Goal: Task Accomplishment & Management: Complete application form

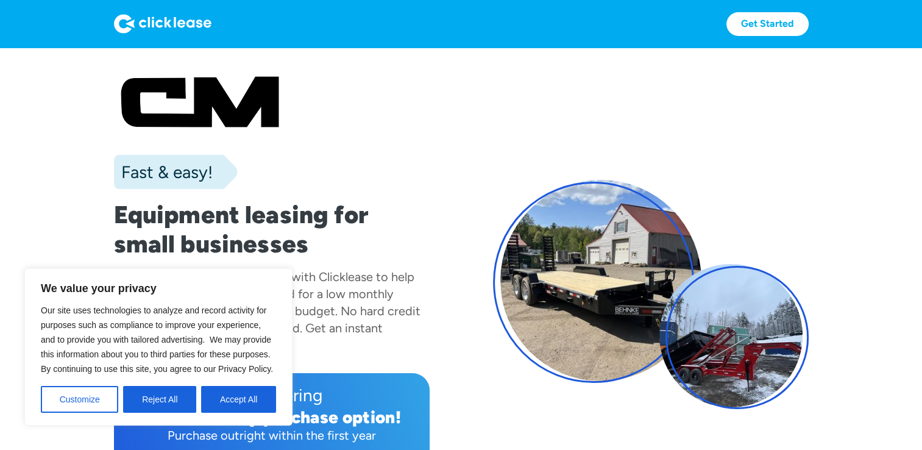
click at [219, 400] on button "Accept All" at bounding box center [238, 399] width 75 height 27
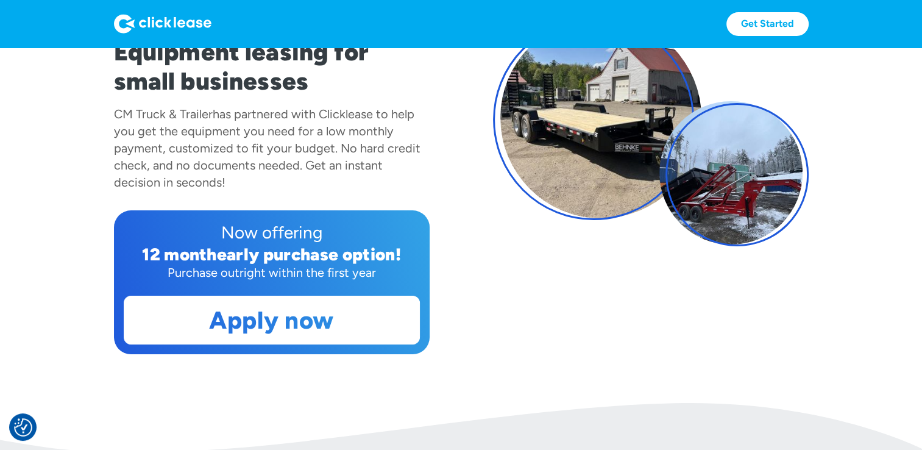
scroll to position [183, 0]
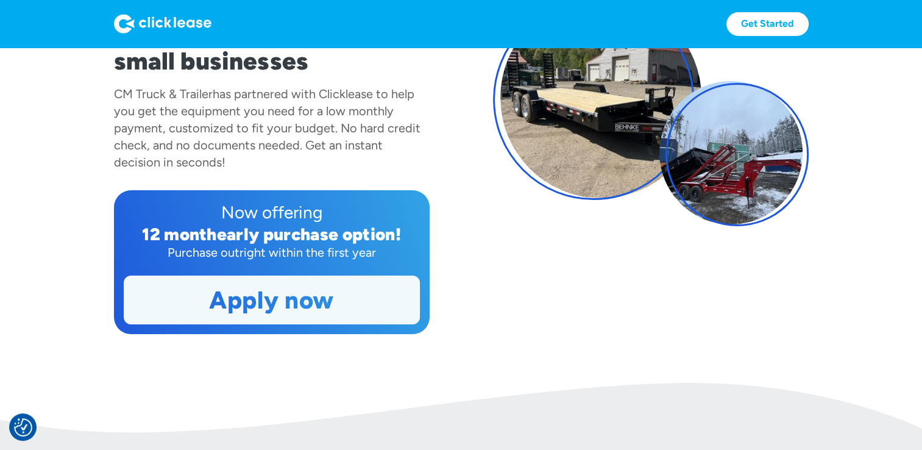
click at [271, 316] on link "Apply now" at bounding box center [271, 300] width 295 height 48
click at [259, 294] on link "Apply now" at bounding box center [271, 300] width 295 height 48
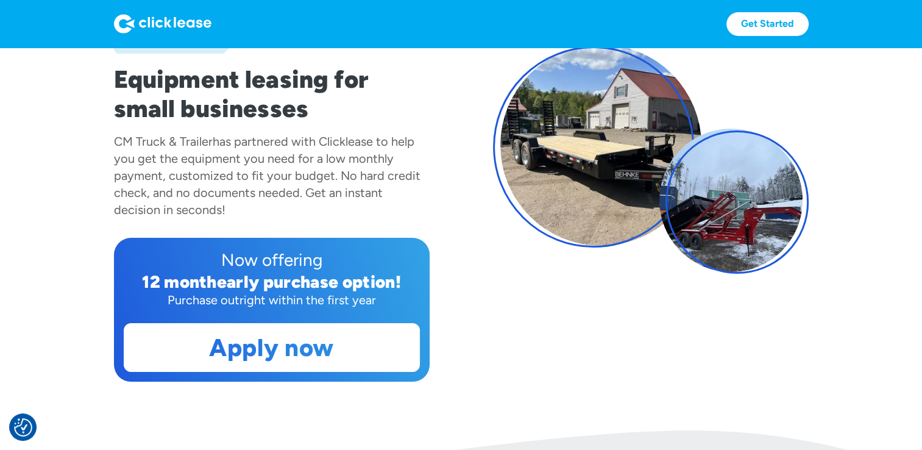
scroll to position [136, 0]
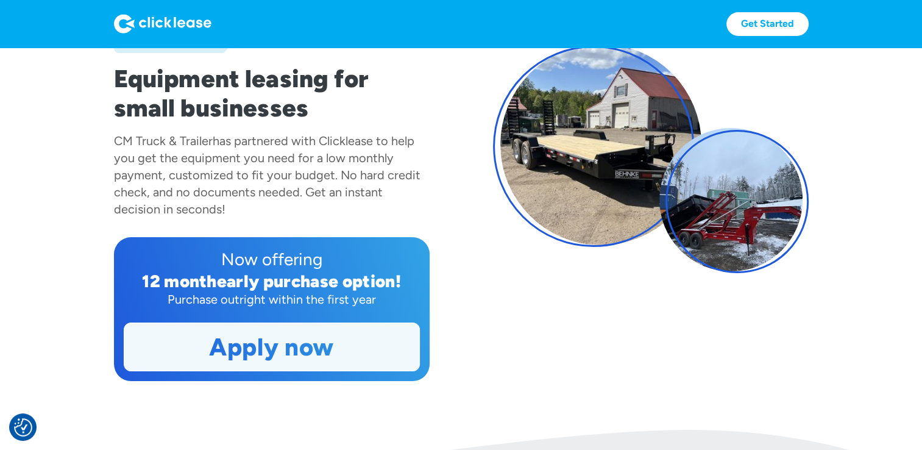
click at [312, 350] on link "Apply now" at bounding box center [271, 347] width 295 height 48
